Goal: Task Accomplishment & Management: Use online tool/utility

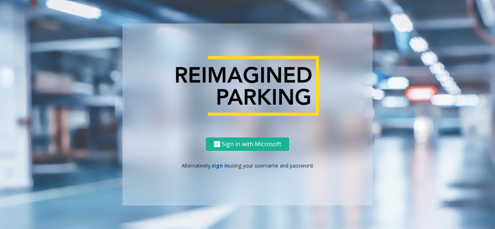
click at [227, 165] on link "sign in" at bounding box center [219, 165] width 17 height 7
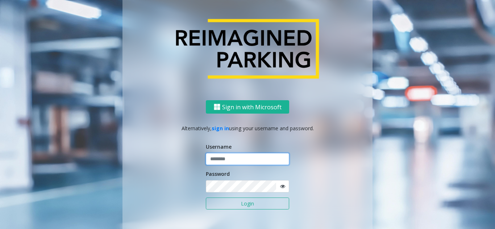
click at [231, 157] on input "text" at bounding box center [247, 159] width 83 height 12
paste input "******"
type input "******"
click at [242, 208] on button "Login" at bounding box center [247, 204] width 83 height 12
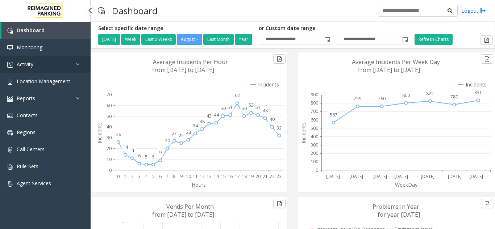
click at [41, 68] on link "Activity" at bounding box center [45, 64] width 91 height 17
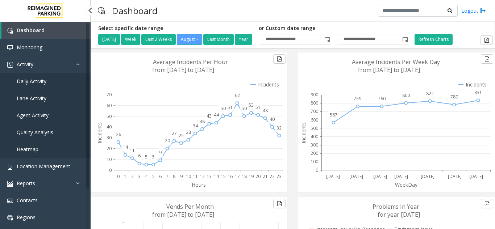
click at [40, 114] on span "Agent Activity" at bounding box center [33, 115] width 32 height 7
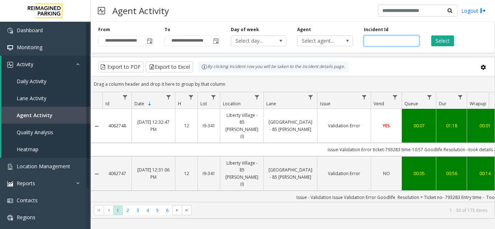
click at [388, 38] on input "number" at bounding box center [391, 40] width 55 height 11
type input "*******"
click at [435, 45] on button "Select" at bounding box center [442, 40] width 23 height 11
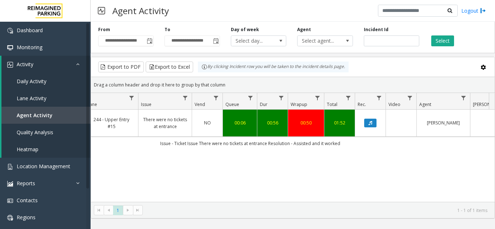
scroll to position [0, 184]
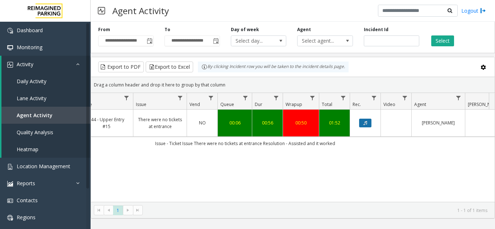
click at [367, 121] on icon "Data table" at bounding box center [365, 123] width 4 height 4
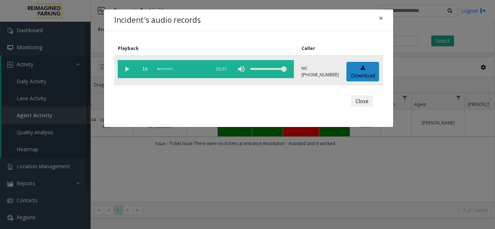
click at [129, 73] on vg-play-pause at bounding box center [127, 69] width 18 height 18
click at [130, 71] on vg-play-pause at bounding box center [127, 69] width 18 height 18
click at [127, 69] on vg-play-pause at bounding box center [127, 69] width 18 height 18
click at [301, 176] on div "Incident's audio records × Playback Caller 1x 00:57 tel:[PHONE_NUMBER] Download…" at bounding box center [247, 114] width 495 height 229
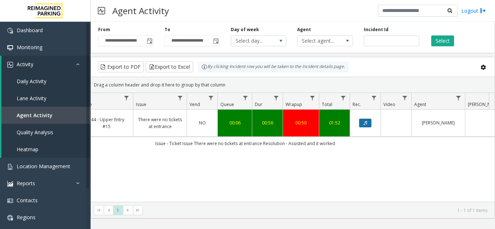
click at [366, 121] on icon "Data table" at bounding box center [365, 123] width 4 height 4
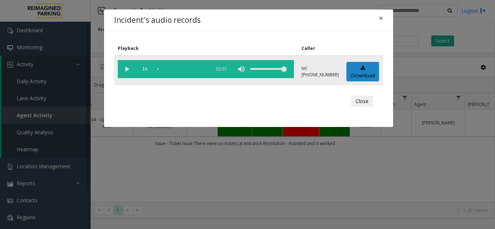
click at [123, 69] on vg-play-pause at bounding box center [127, 69] width 18 height 18
click at [158, 68] on div "scrub bar" at bounding box center [182, 69] width 49 height 18
click at [382, 19] on span "×" at bounding box center [380, 18] width 4 height 10
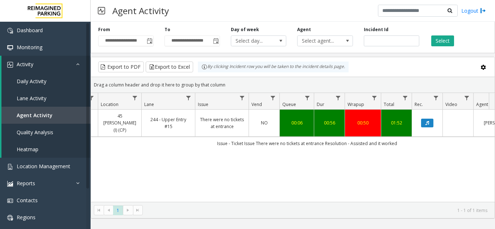
scroll to position [0, 0]
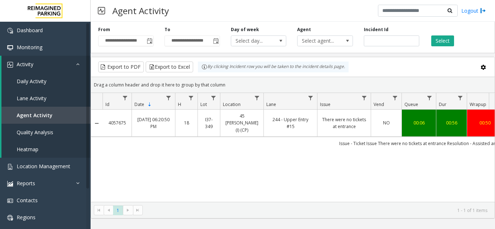
drag, startPoint x: 105, startPoint y: 117, endPoint x: 127, endPoint y: 117, distance: 21.7
click at [127, 117] on td "4057675" at bounding box center [116, 123] width 29 height 27
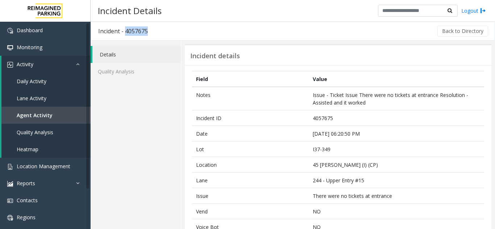
drag, startPoint x: 128, startPoint y: 33, endPoint x: 154, endPoint y: 34, distance: 25.4
click at [154, 34] on h3 "Incident - 4057675" at bounding box center [123, 31] width 64 height 17
click at [41, 161] on link "Location Management" at bounding box center [45, 166] width 91 height 17
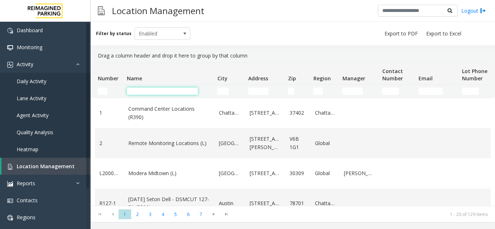
click at [147, 89] on input "Name Filter" at bounding box center [162, 91] width 71 height 7
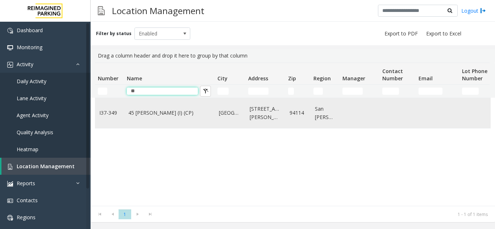
type input "**"
click at [188, 122] on td "45 [PERSON_NAME] (I) (CP)" at bounding box center [169, 113] width 91 height 30
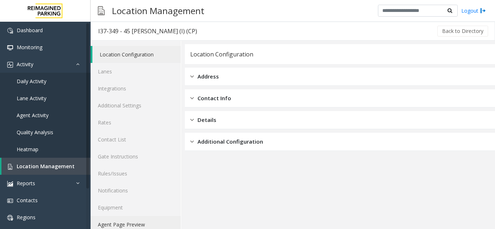
click at [121, 227] on link "Agent Page Preview" at bounding box center [136, 224] width 90 height 17
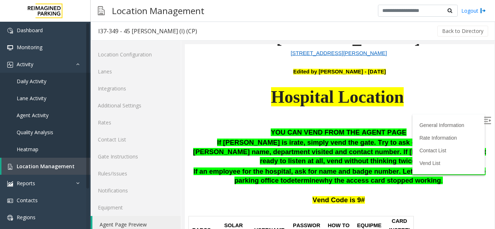
scroll to position [181, 0]
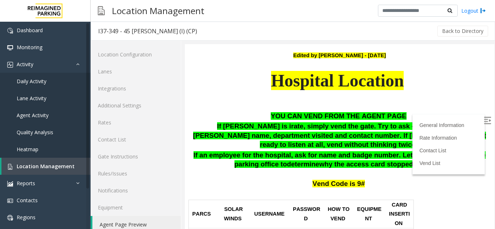
click at [470, 120] on div "General Information Rate Information Contact List Vend List" at bounding box center [448, 144] width 72 height 60
click at [482, 120] on label at bounding box center [487, 121] width 11 height 11
click at [30, 110] on link "Agent Activity" at bounding box center [45, 115] width 91 height 17
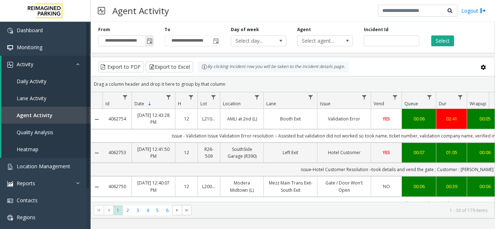
click at [148, 40] on span "Toggle popup" at bounding box center [150, 41] width 6 height 6
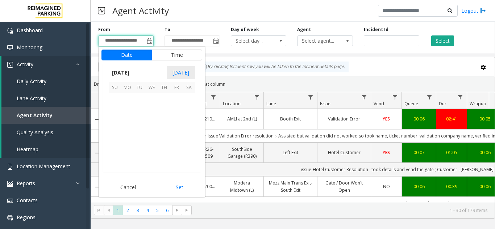
scroll to position [129872, 0]
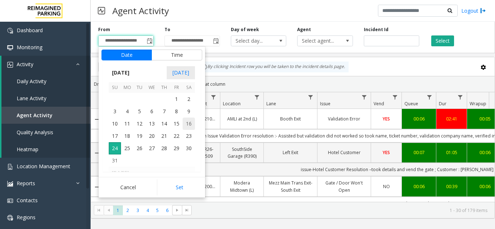
click at [191, 127] on span "16" at bounding box center [188, 124] width 12 height 12
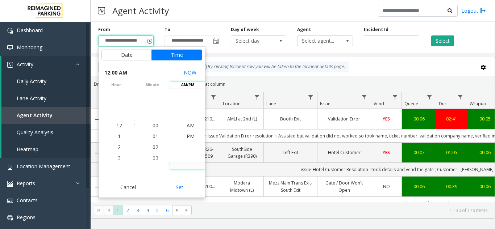
click at [189, 191] on button "Set" at bounding box center [180, 188] width 46 height 16
type input "**********"
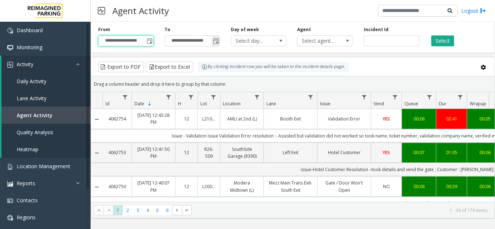
click at [216, 40] on span "Toggle popup" at bounding box center [216, 41] width 6 height 6
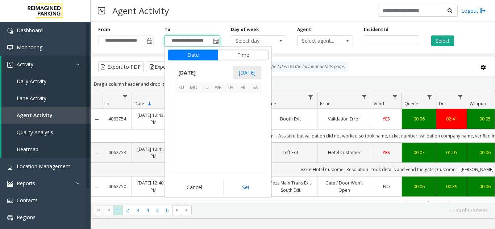
scroll to position [11, 0]
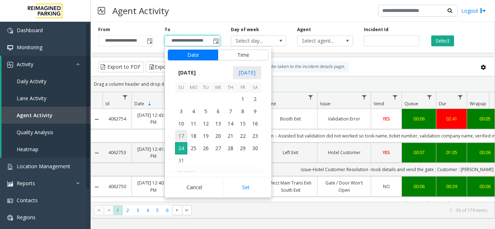
click at [184, 138] on span "17" at bounding box center [181, 136] width 12 height 12
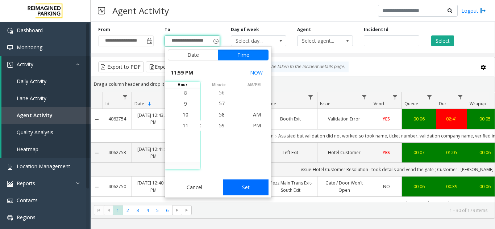
click at [255, 189] on button "Set" at bounding box center [246, 188] width 46 height 16
type input "**********"
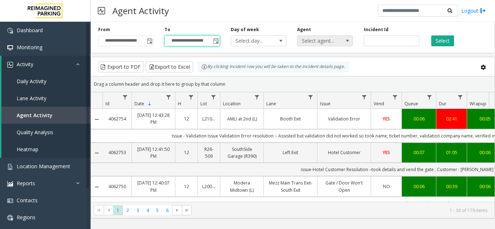
click at [328, 38] on span "Select agent..." at bounding box center [319, 41] width 44 height 10
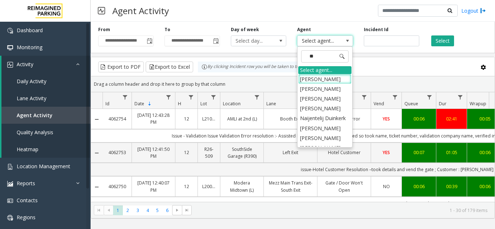
type input "*"
click at [385, 58] on kendo-grid-toolbar "Export to PDF Export to Excel By clicking Incident row you will be taken to the…" at bounding box center [292, 66] width 403 height 19
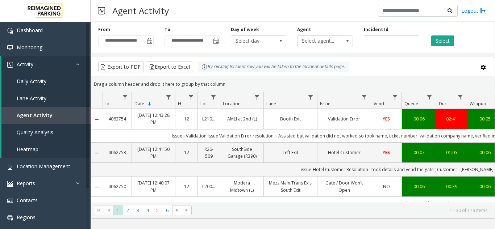
click at [154, 41] on div "**********" at bounding box center [126, 36] width 66 height 20
click at [152, 39] on span "Toggle popup" at bounding box center [150, 41] width 6 height 6
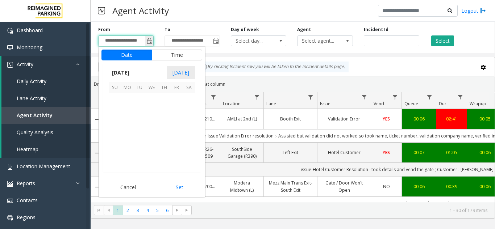
scroll to position [129872, 0]
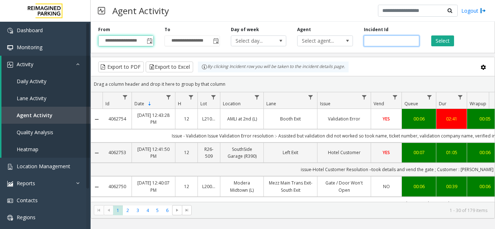
click at [385, 38] on input "number" at bounding box center [391, 40] width 55 height 11
type input "*******"
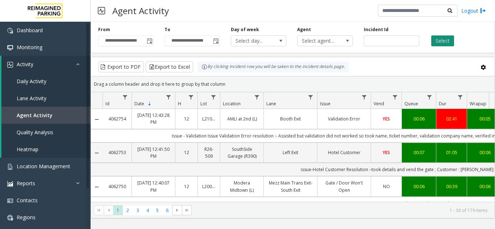
click at [441, 40] on button "Select" at bounding box center [442, 40] width 23 height 11
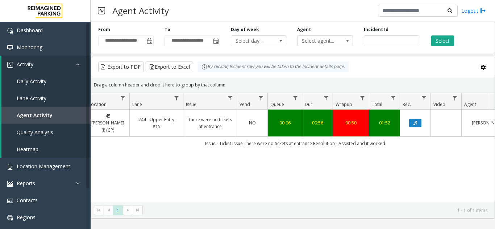
scroll to position [0, 134]
